Goal: Register for event/course

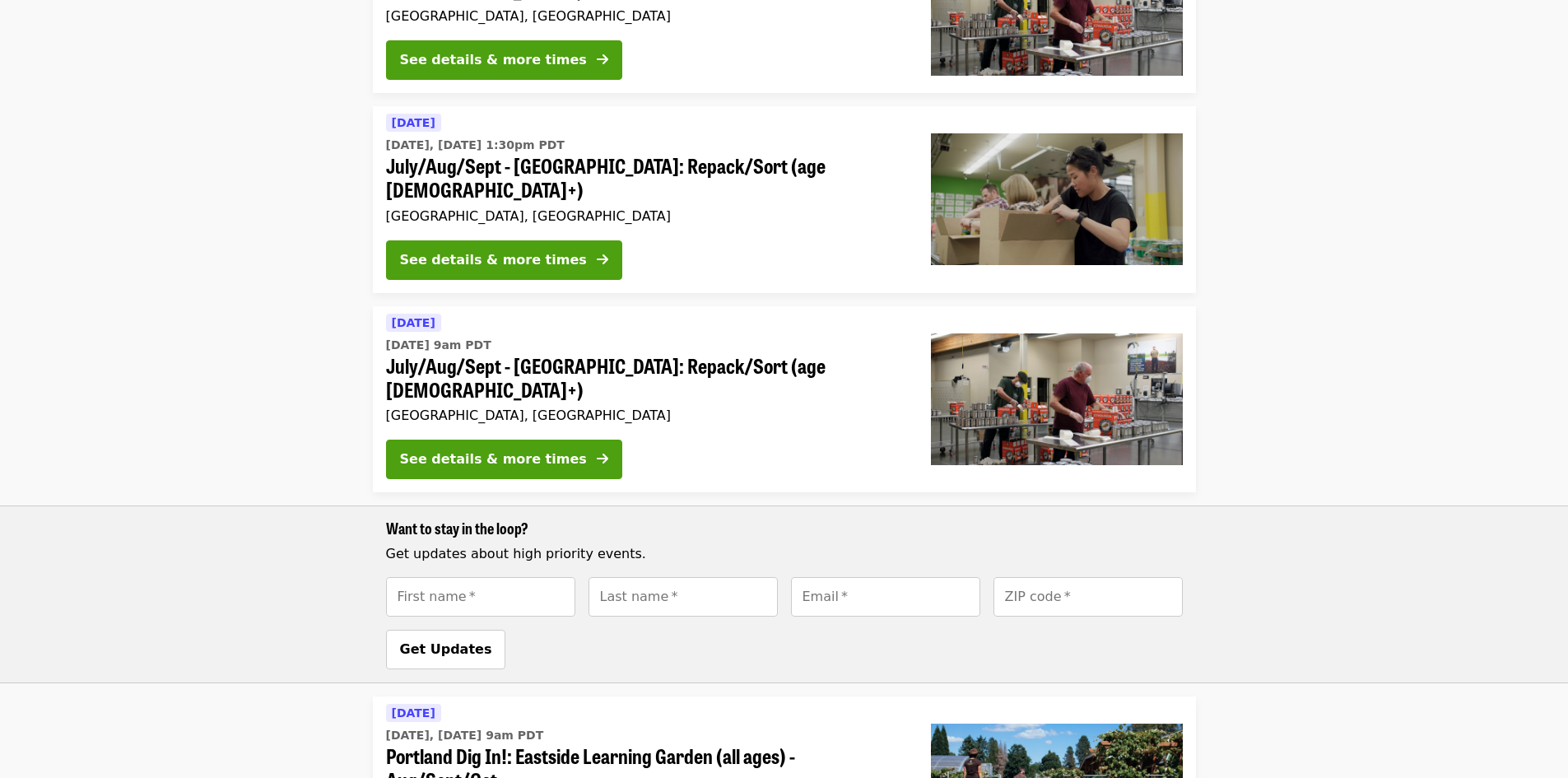
scroll to position [1068, 0]
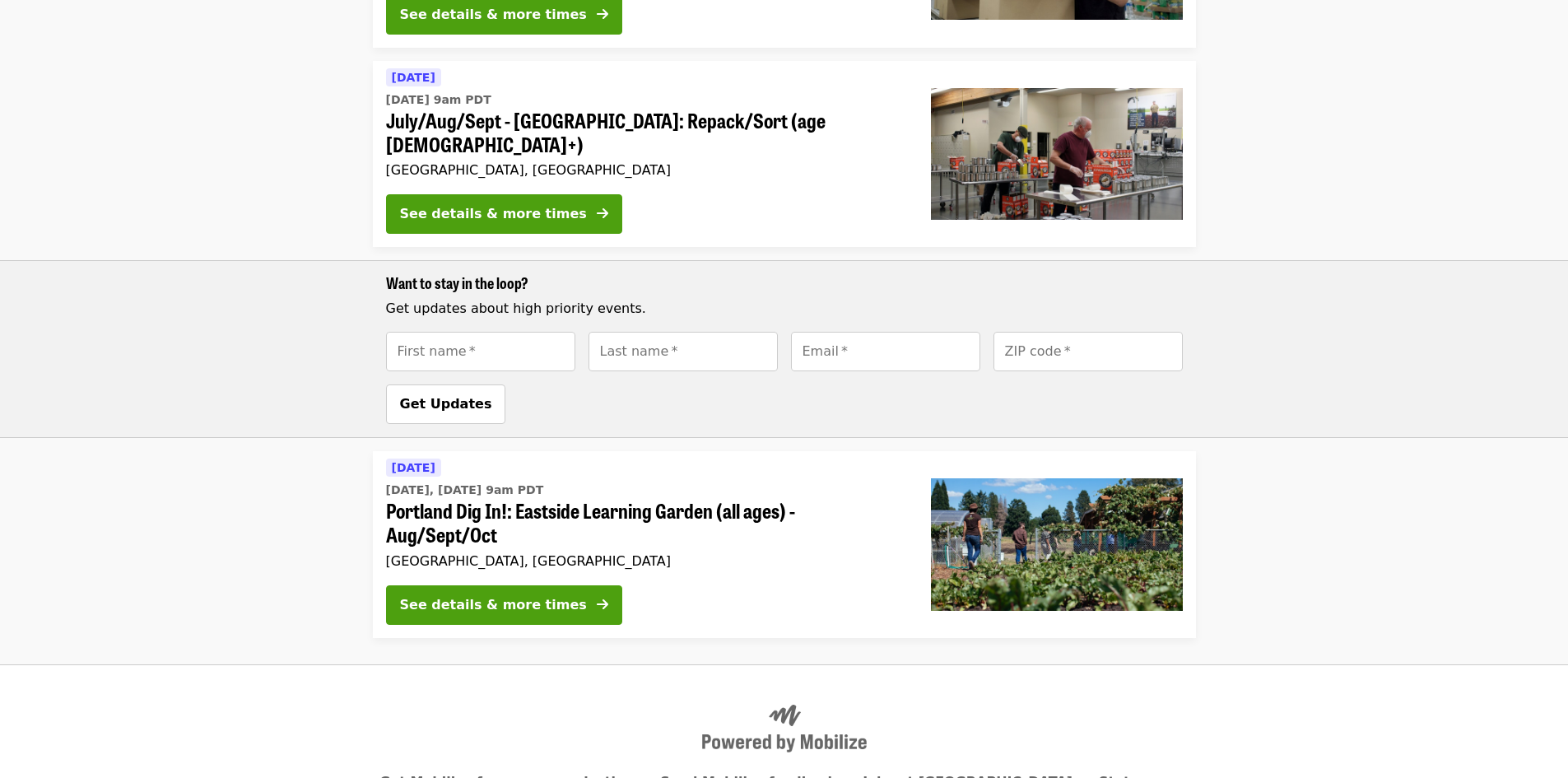
click at [578, 498] on span "Portland Dig In!: Eastside Learning Garden (all ages) - Aug/Sept/Oct" at bounding box center [645, 523] width 519 height 48
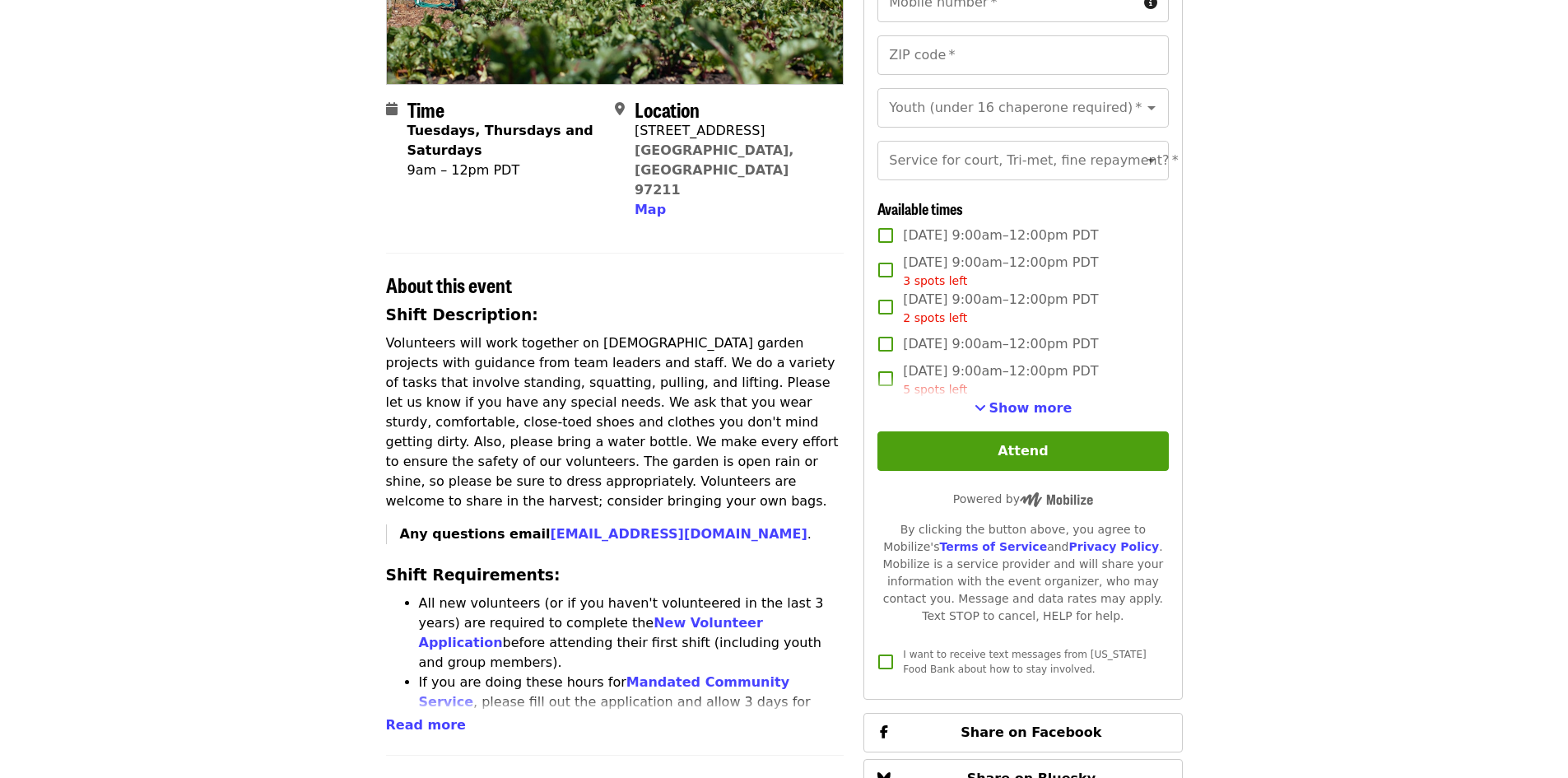
scroll to position [164, 0]
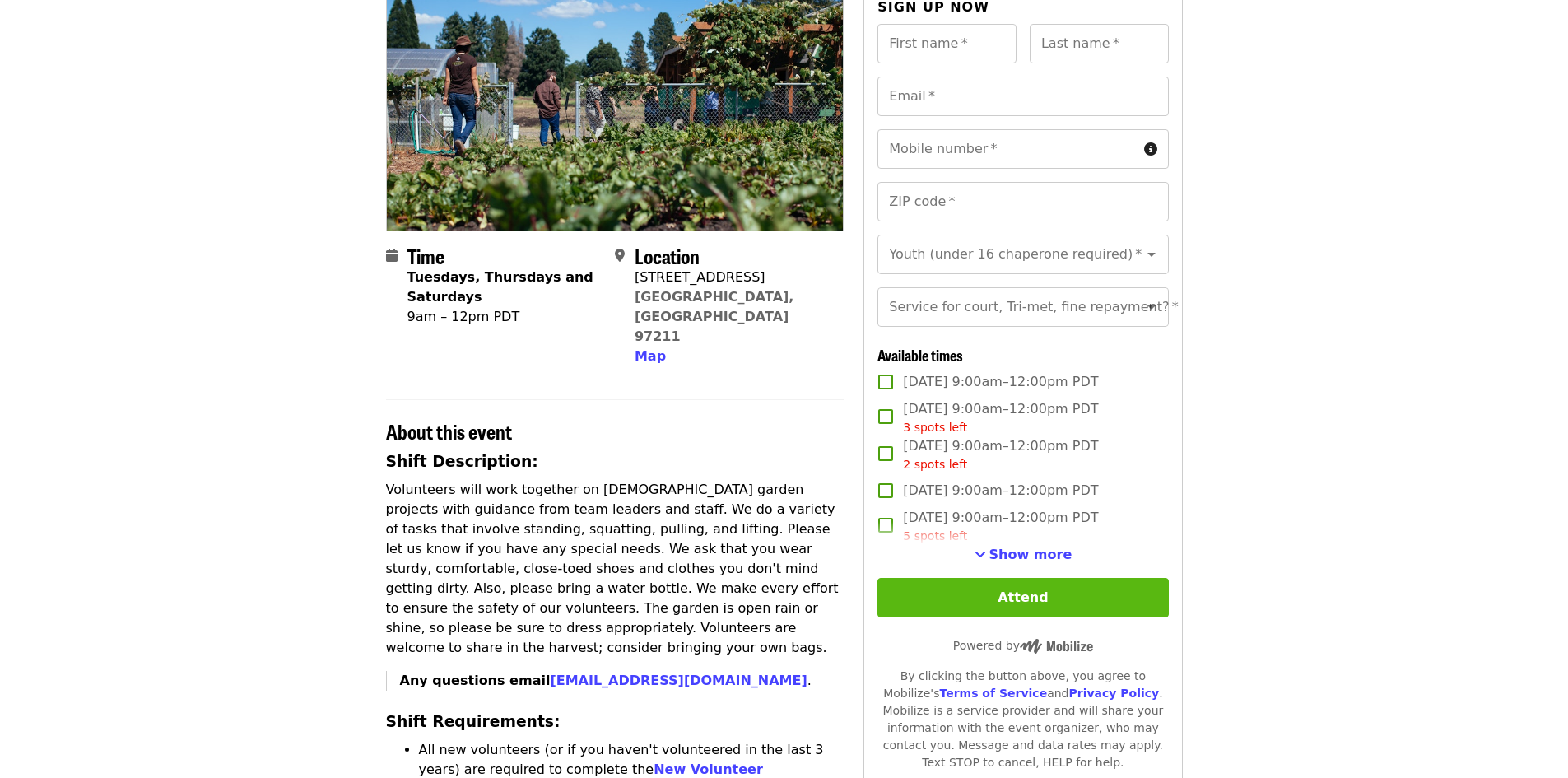
click at [1030, 617] on button "Attend" at bounding box center [1023, 598] width 290 height 40
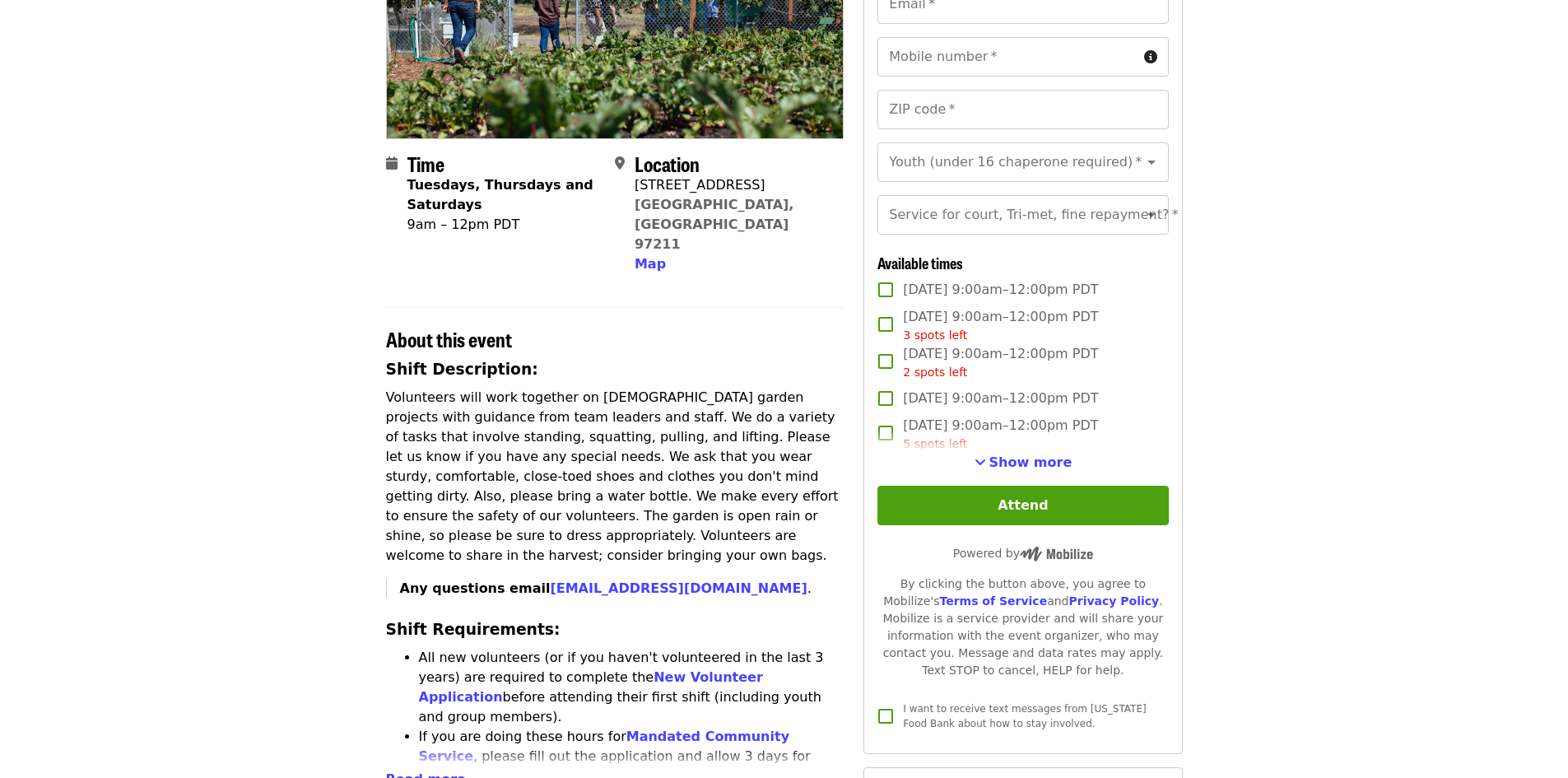
scroll to position [329, 0]
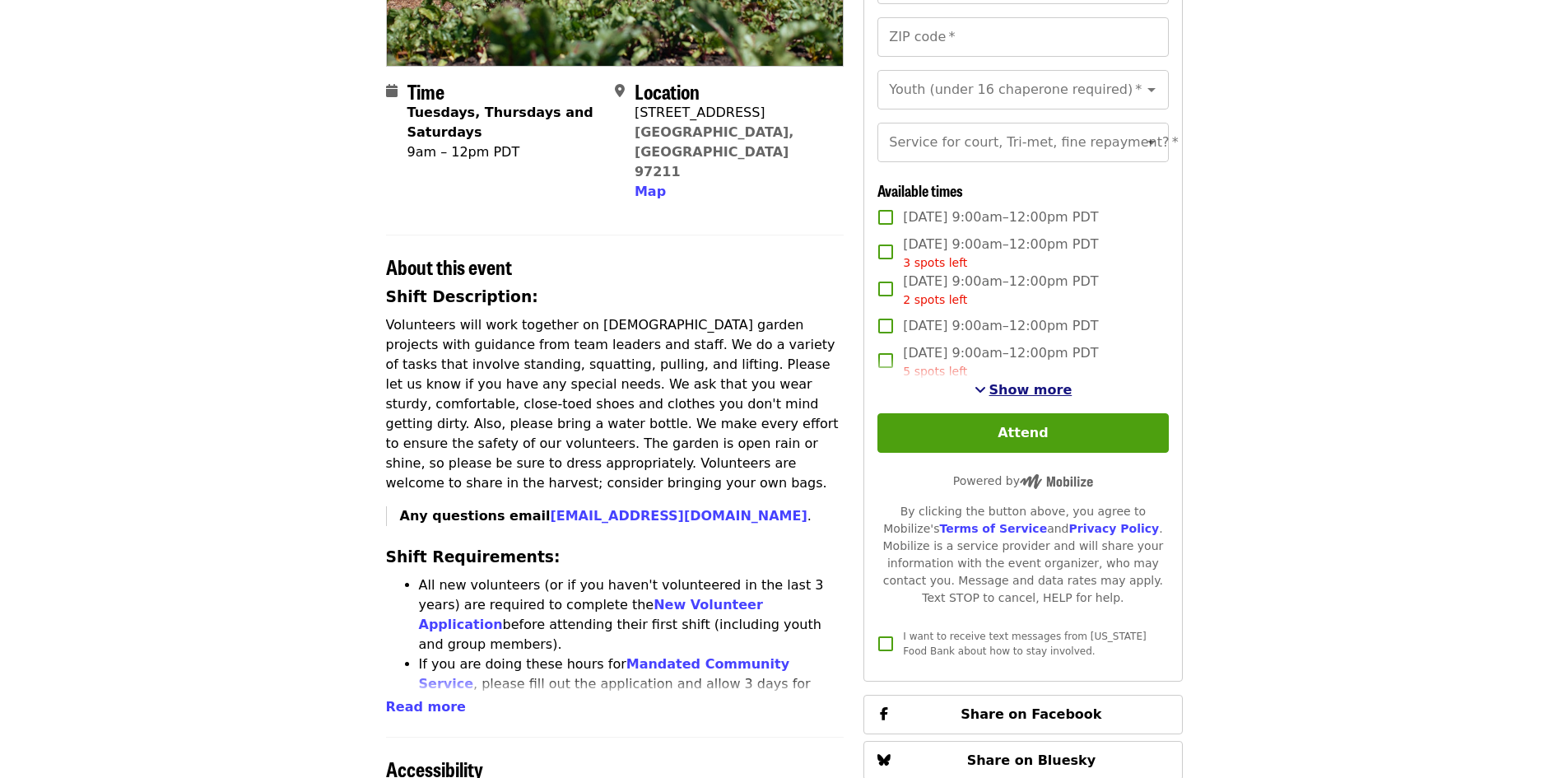
click at [1014, 397] on span "Show more" at bounding box center [1031, 389] width 83 height 16
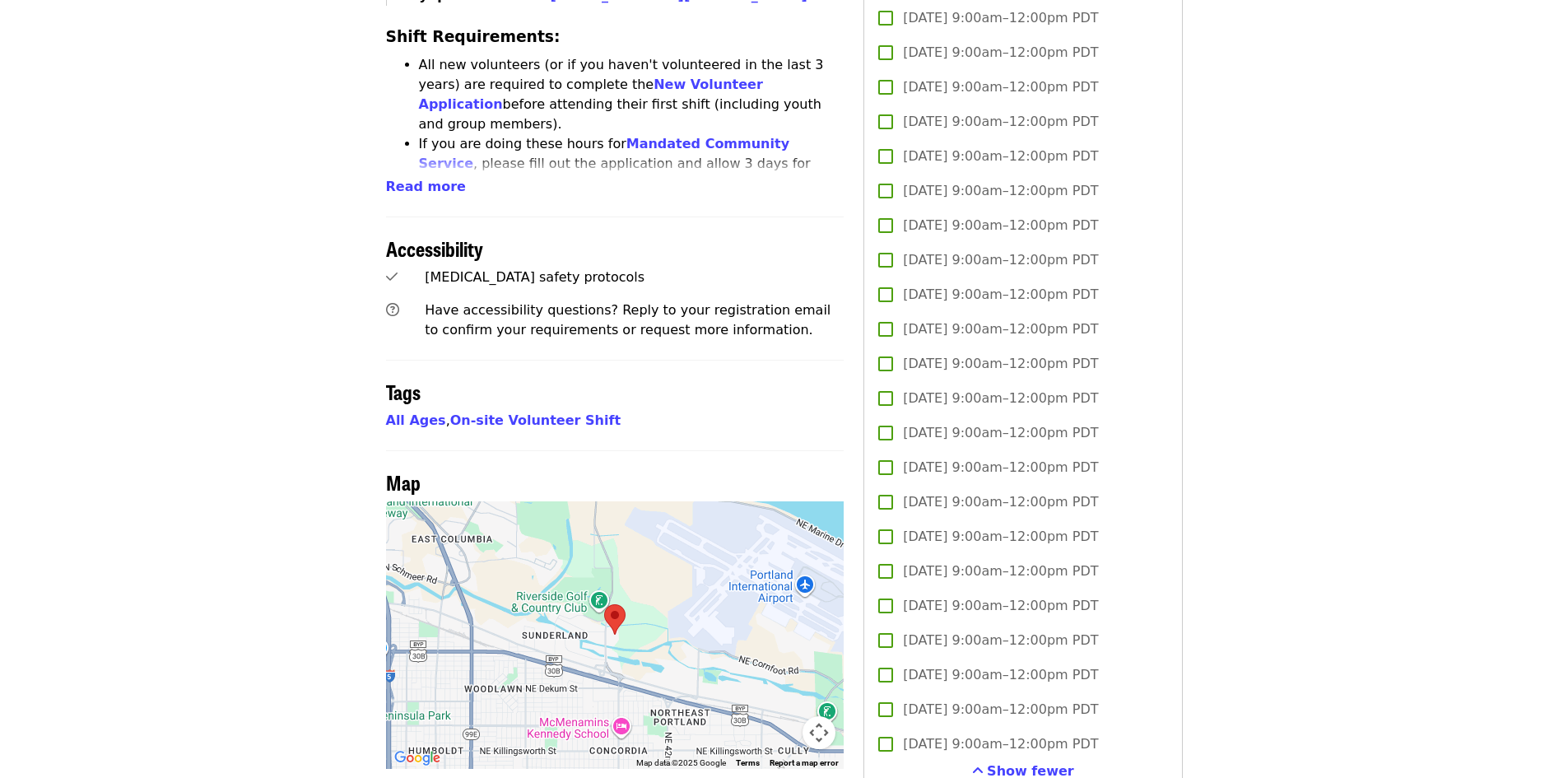
scroll to position [905, 0]
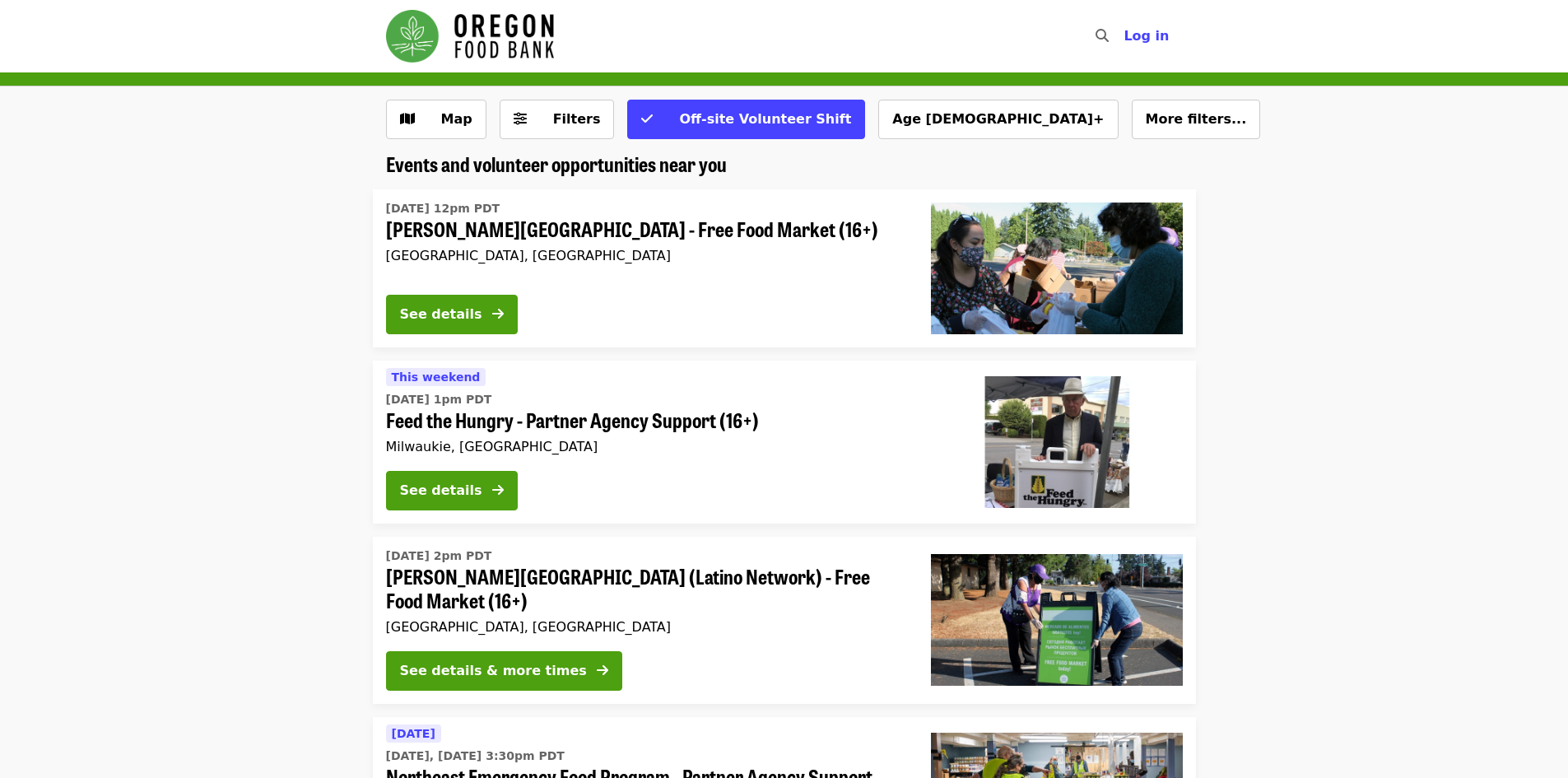
click at [588, 411] on span "Feed the Hungry - Partner Agency Support (16+)" at bounding box center [645, 420] width 519 height 24
click at [626, 235] on span "[PERSON_NAME][GEOGRAPHIC_DATA] - Free Food Market (16+)" at bounding box center [645, 229] width 519 height 24
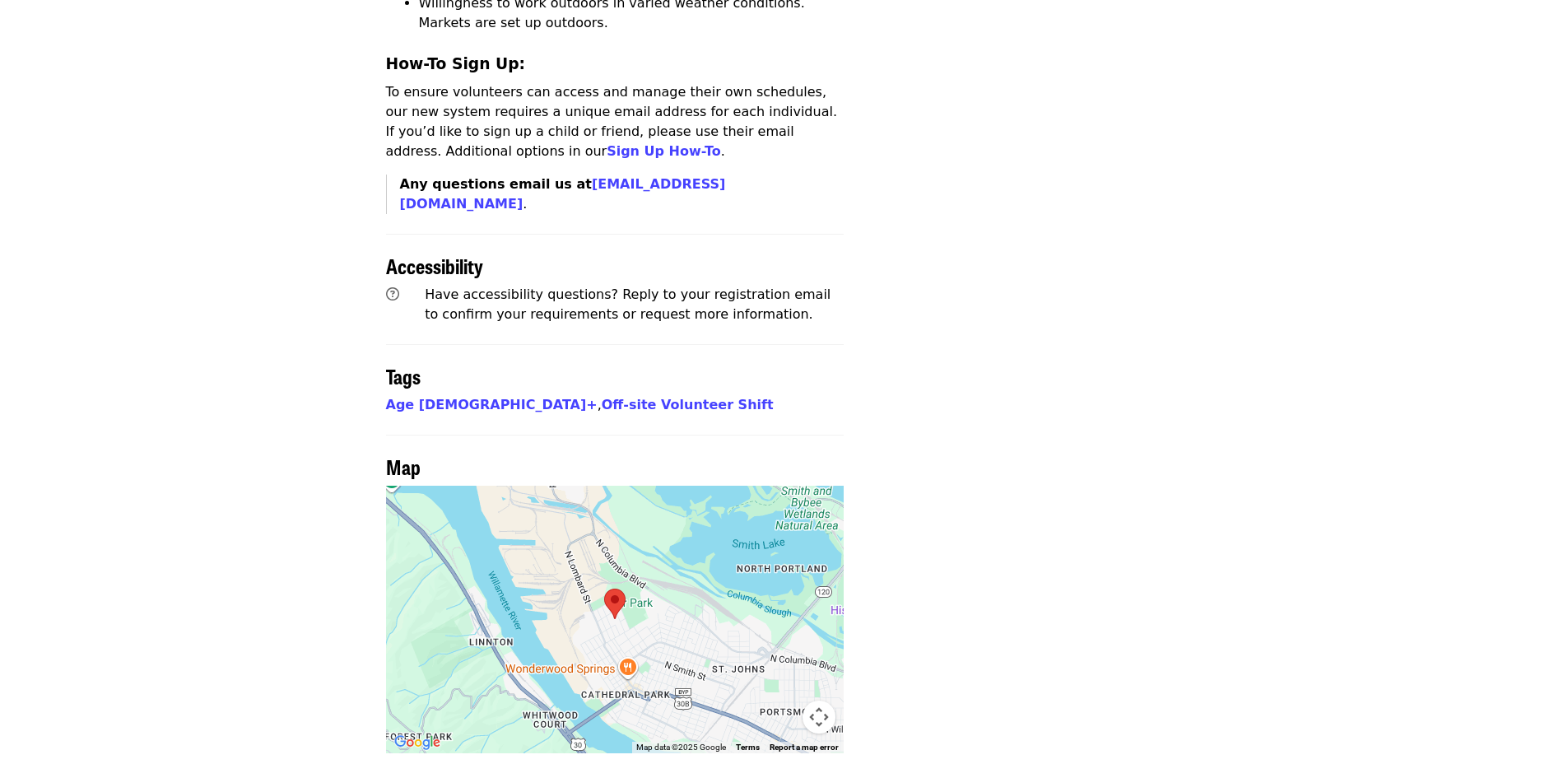
scroll to position [1216, 0]
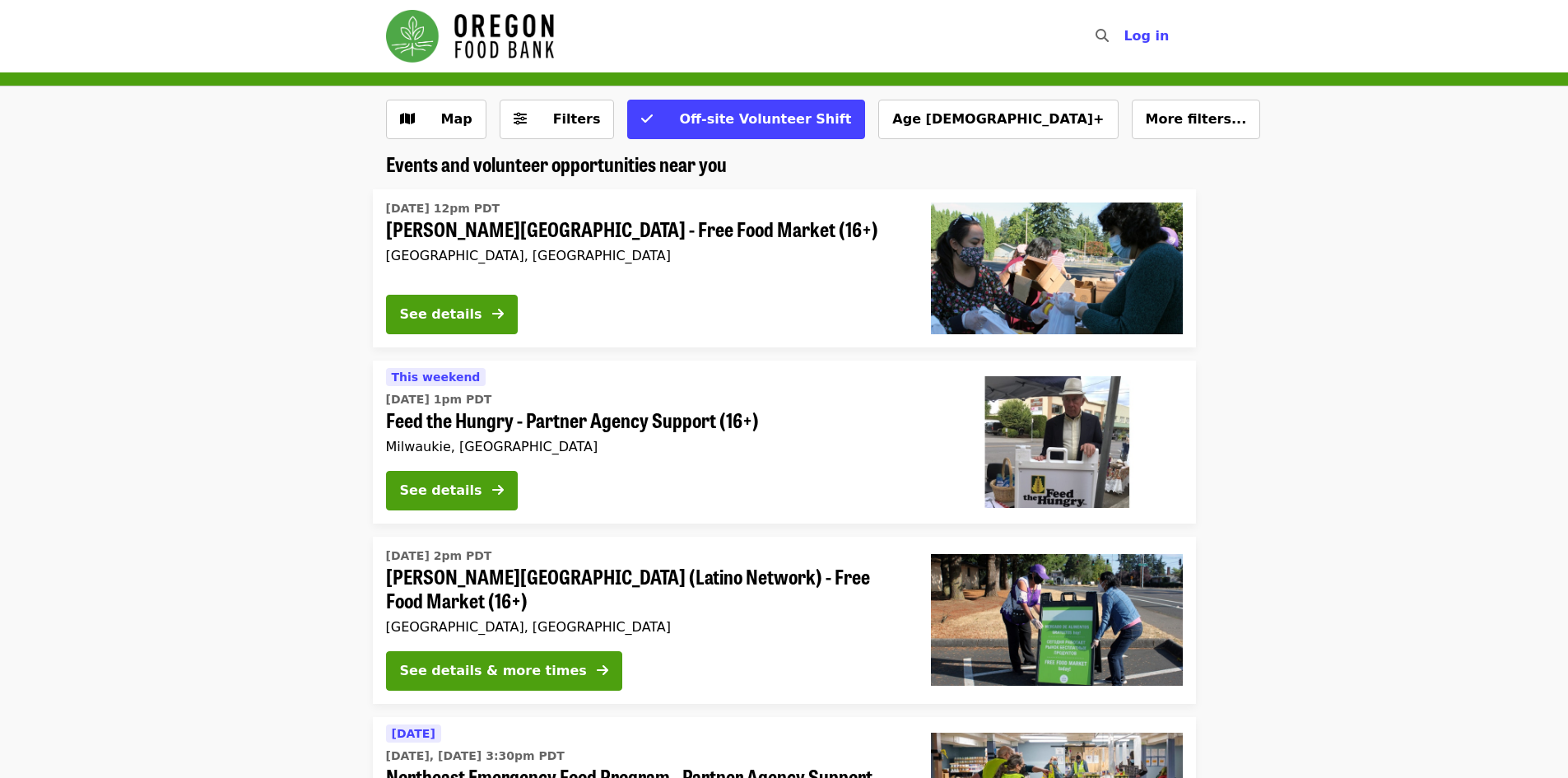
click at [489, 36] on img "Main navigation" at bounding box center [470, 36] width 168 height 53
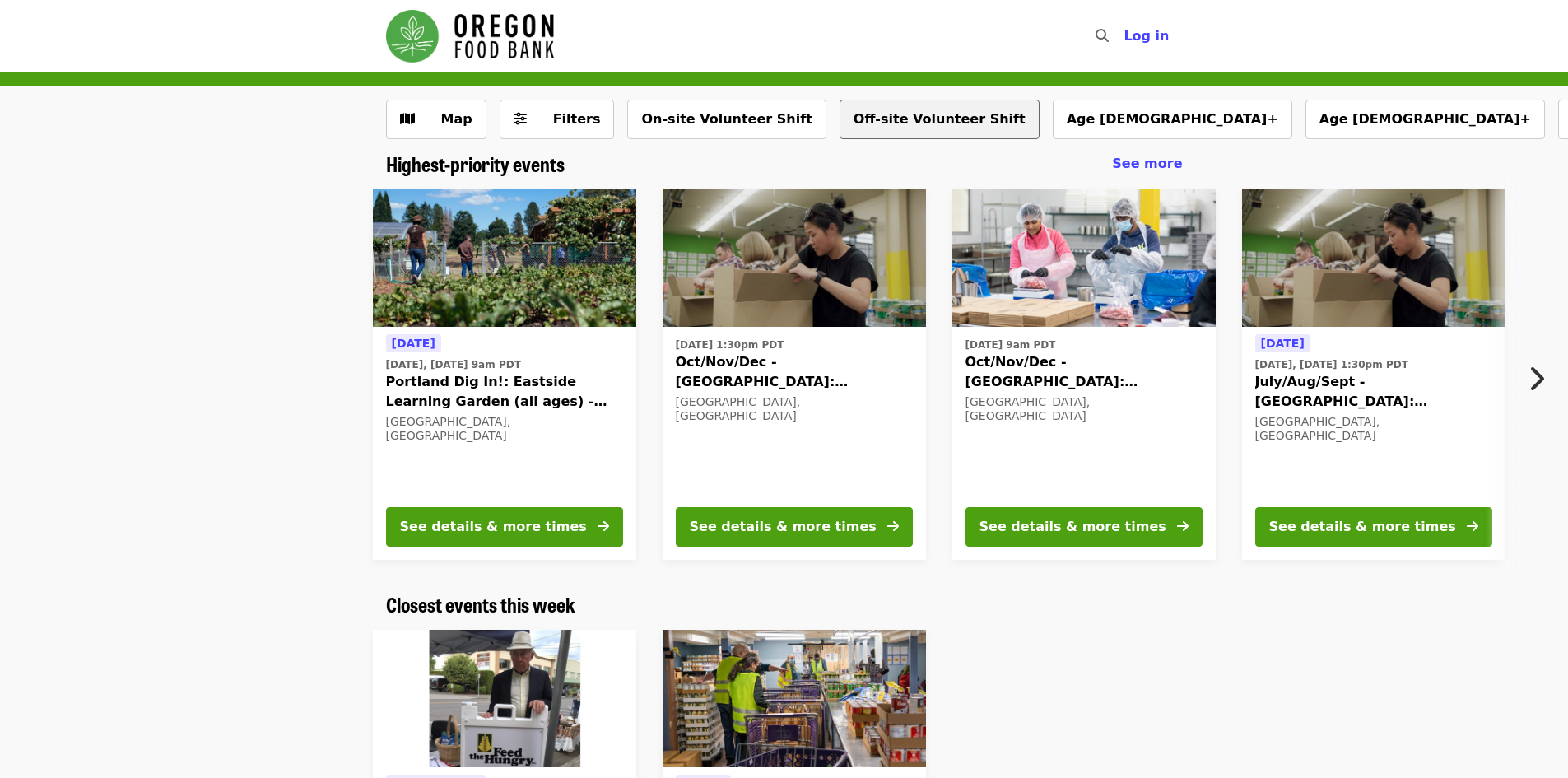
click at [844, 115] on button "Off-site Volunteer Shift" at bounding box center [939, 119] width 200 height 40
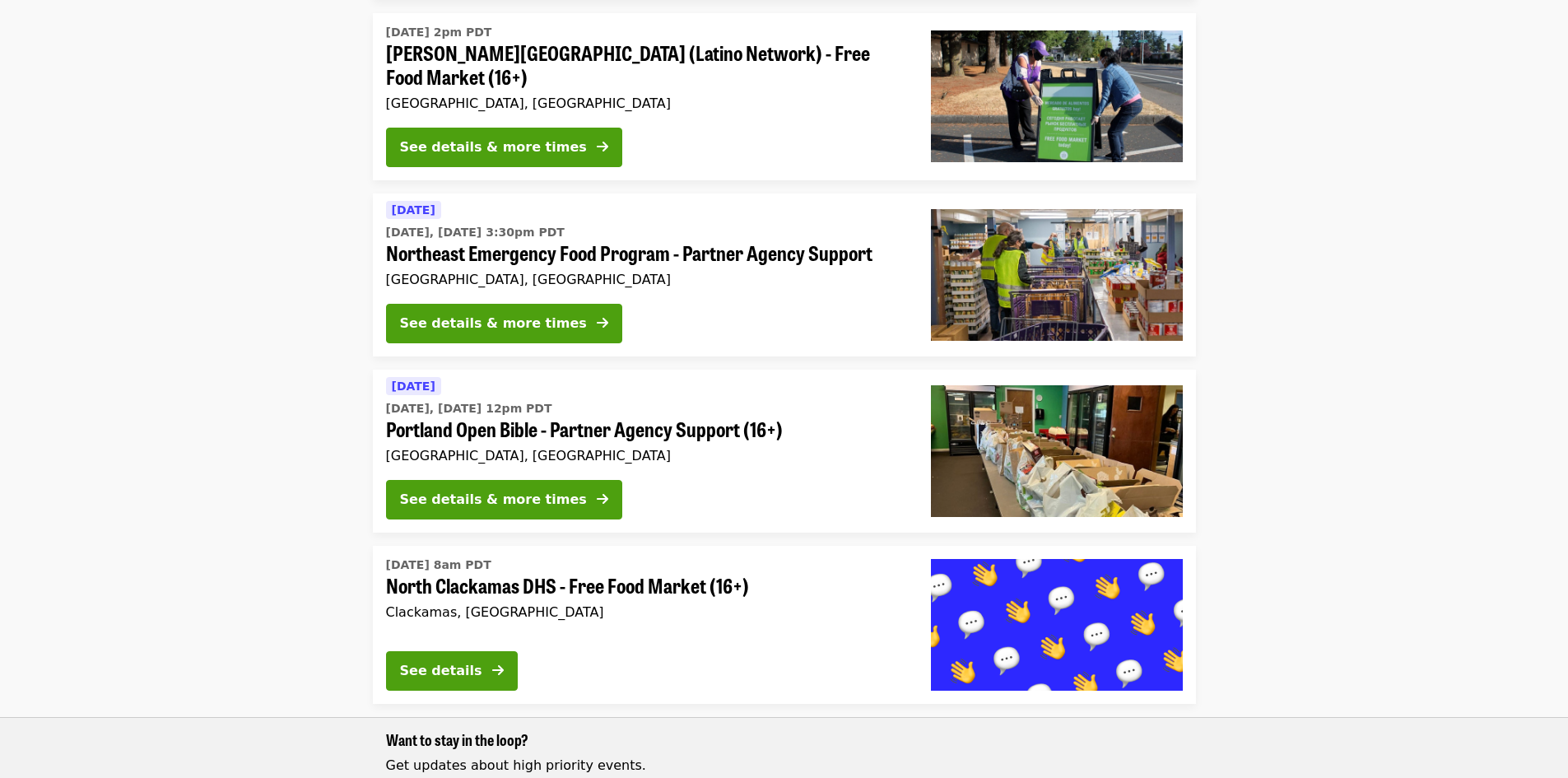
scroll to position [494, 0]
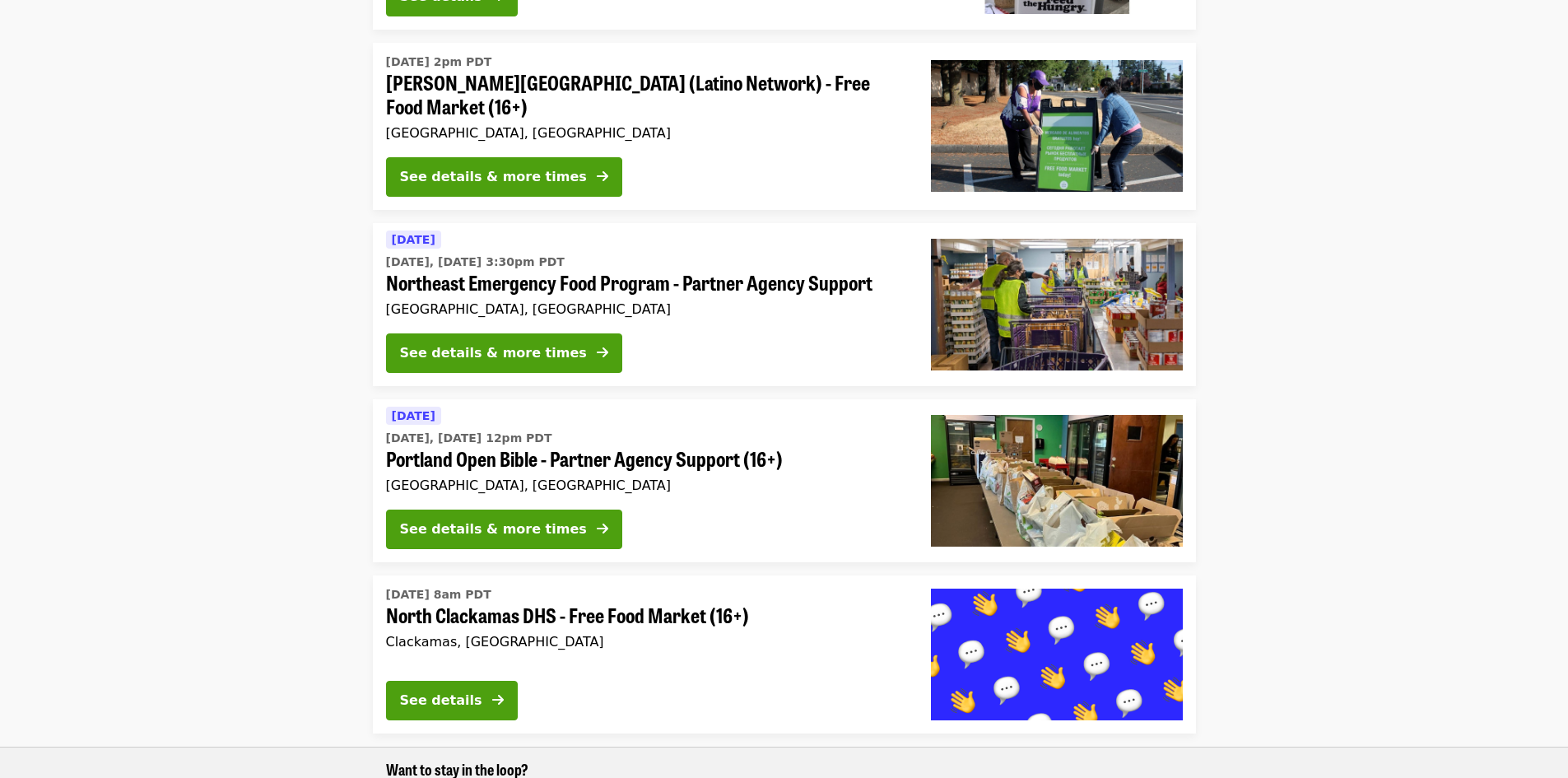
click at [824, 275] on span "Northeast Emergency Food Program - Partner Agency Support" at bounding box center [645, 282] width 519 height 24
